Goal: Information Seeking & Learning: Learn about a topic

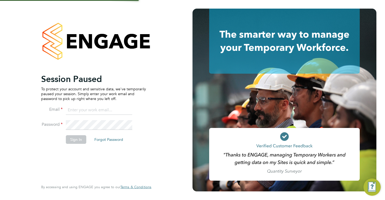
type input "[EMAIL_ADDRESS][DOMAIN_NAME]"
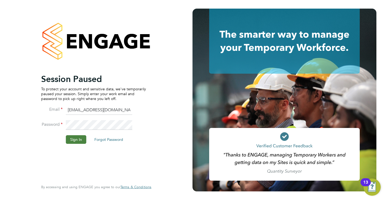
click at [80, 139] on button "Sign In" at bounding box center [76, 139] width 20 height 9
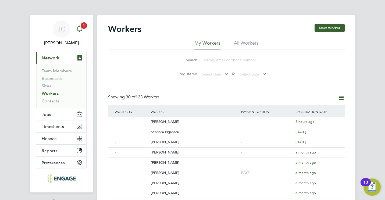
click at [81, 29] on icon "Main navigation" at bounding box center [79, 29] width 6 height 6
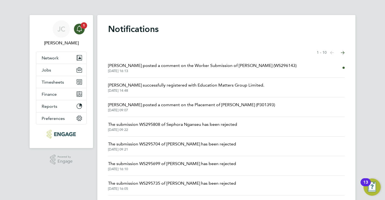
click at [154, 67] on span "Shabnam Shaheen posted a comment on the Worker Submission of Abigail Allison (W…" at bounding box center [202, 65] width 188 height 6
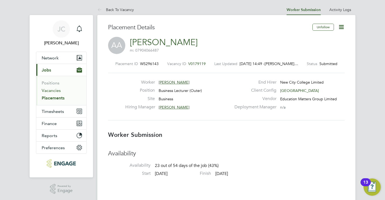
click at [52, 91] on link "Vacancies" at bounding box center [51, 90] width 19 height 5
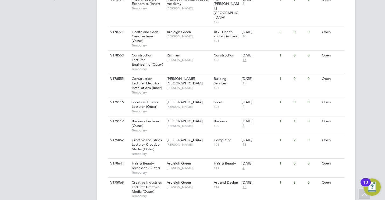
scroll to position [226, 0]
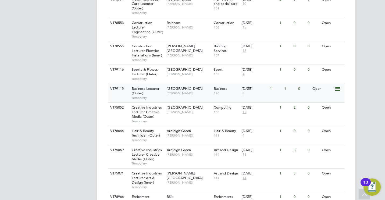
click at [191, 86] on span "[GEOGRAPHIC_DATA]" at bounding box center [185, 88] width 36 height 5
click at [175, 86] on span "[GEOGRAPHIC_DATA]" at bounding box center [185, 88] width 36 height 5
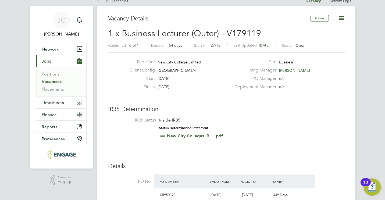
scroll to position [11, 0]
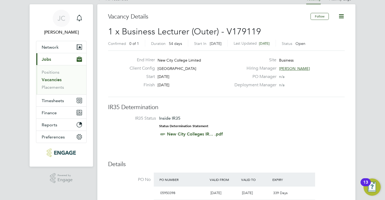
click at [189, 135] on link "New City Colleges IR... .pdf" at bounding box center [195, 133] width 56 height 5
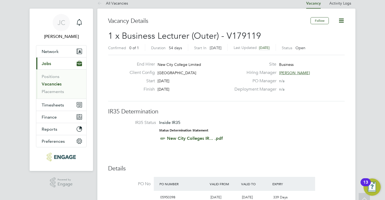
scroll to position [0, 0]
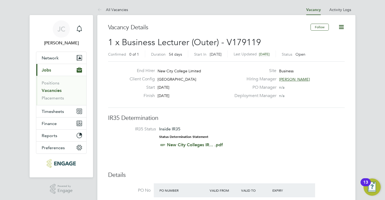
drag, startPoint x: 157, startPoint y: 80, endPoint x: 209, endPoint y: 78, distance: 51.3
click at [209, 78] on div "Client Config Havering Sixth Form Campus" at bounding box center [178, 80] width 106 height 8
copy span "[GEOGRAPHIC_DATA]"
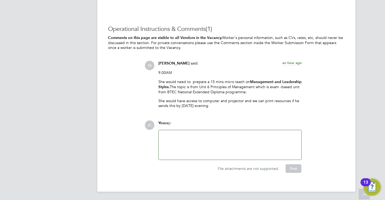
scroll to position [952, 0]
